Goal: Transaction & Acquisition: Purchase product/service

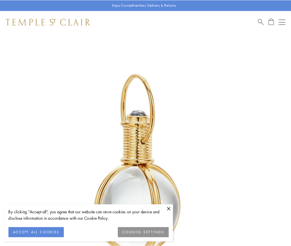
scroll to position [145, 0]
